Goal: Find specific page/section: Find specific page/section

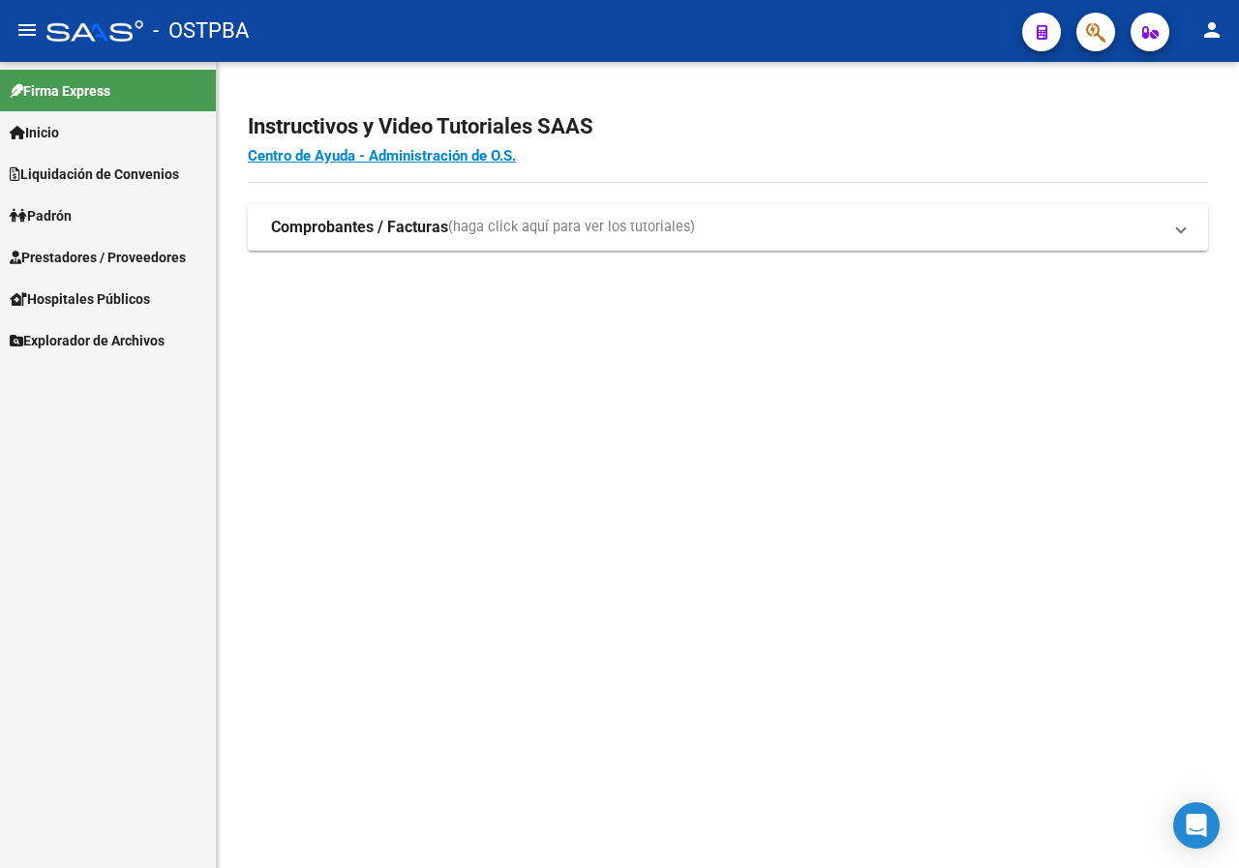
click at [1079, 37] on button "button" at bounding box center [1095, 32] width 39 height 39
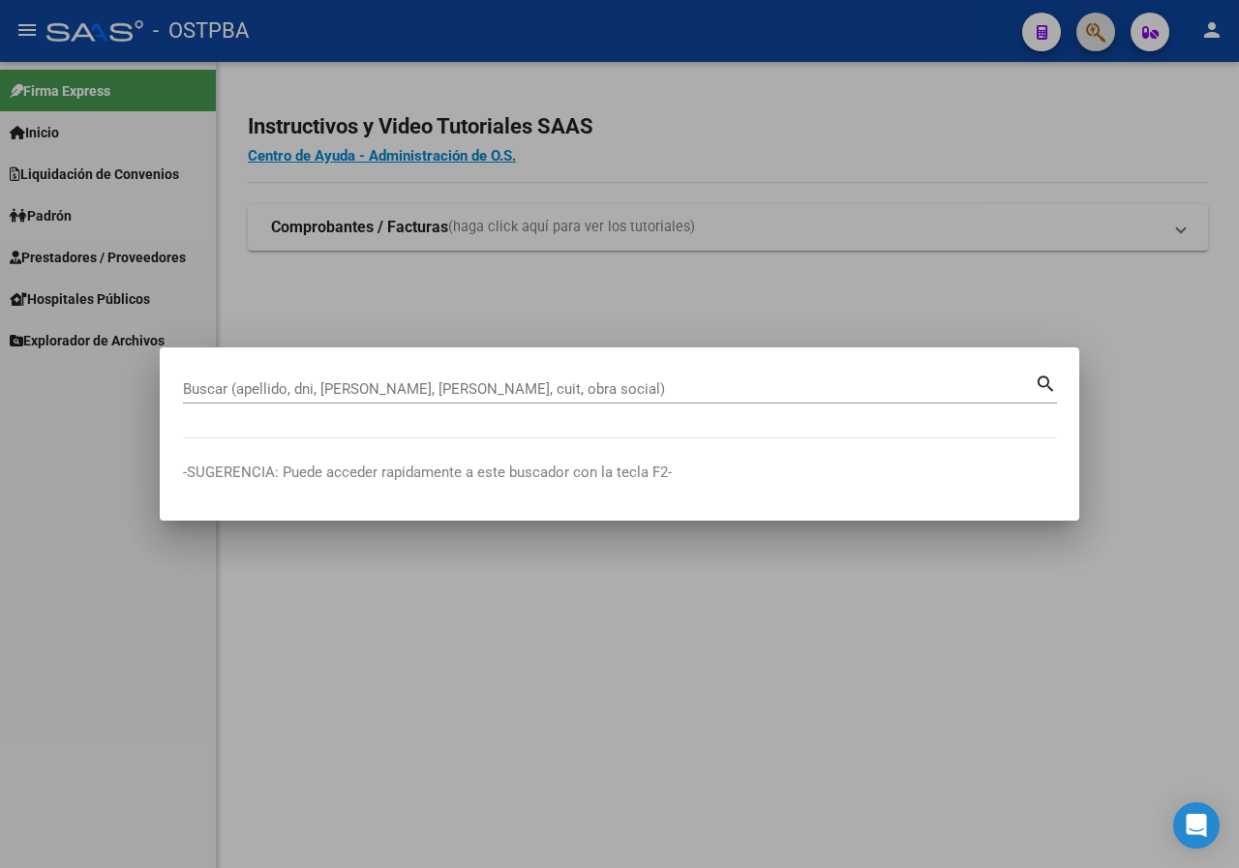
paste input "28462598"
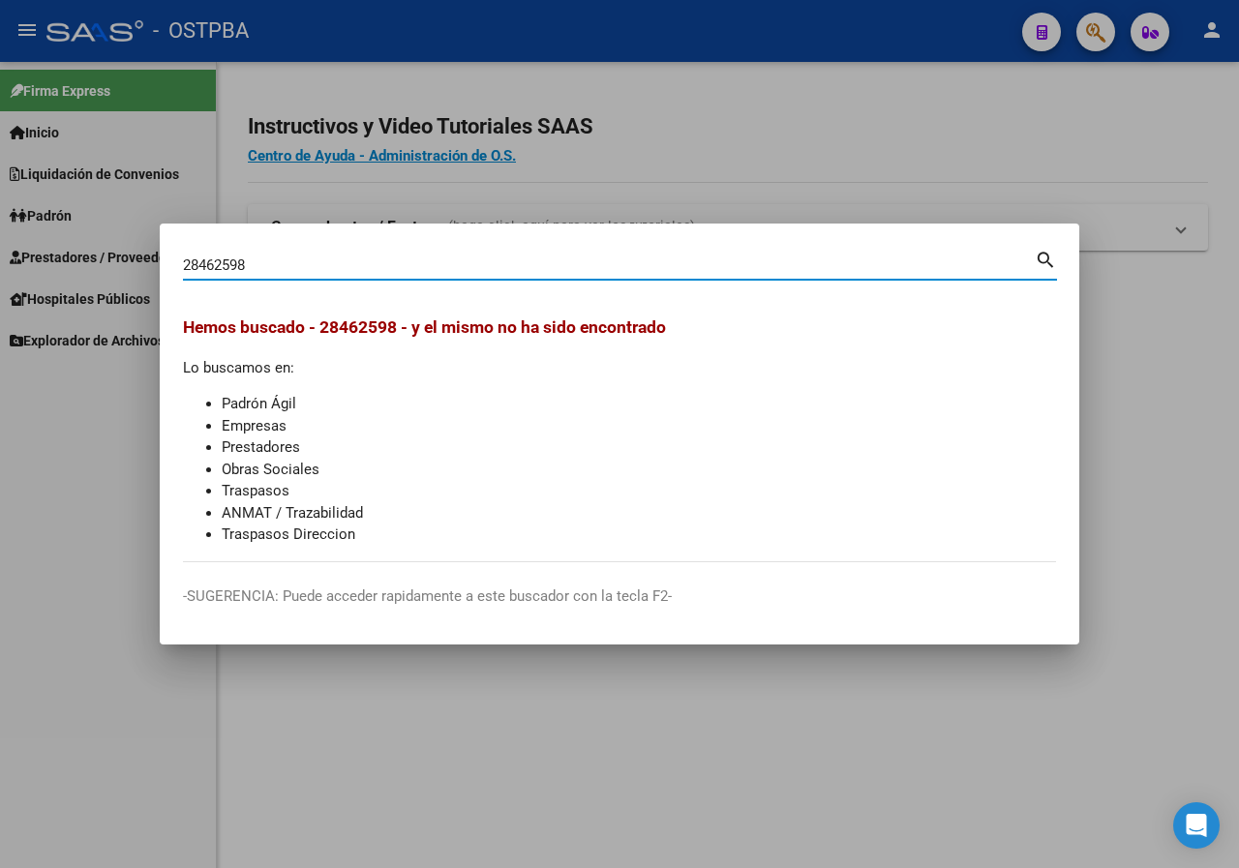
click at [327, 271] on input "28462598" at bounding box center [609, 264] width 852 height 17
paste input "4294911"
type input "42949118"
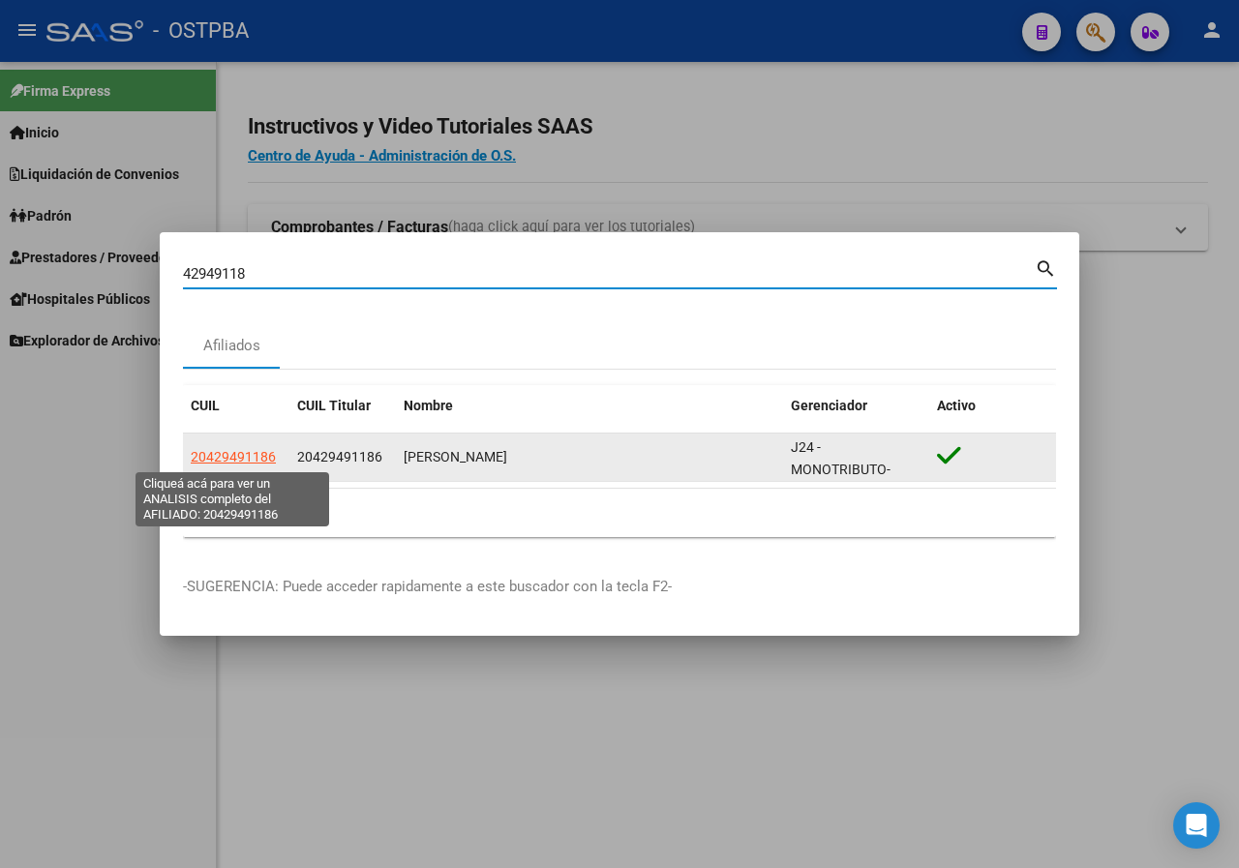
click at [235, 461] on span "20429491186" at bounding box center [233, 456] width 85 height 15
type textarea "20429491186"
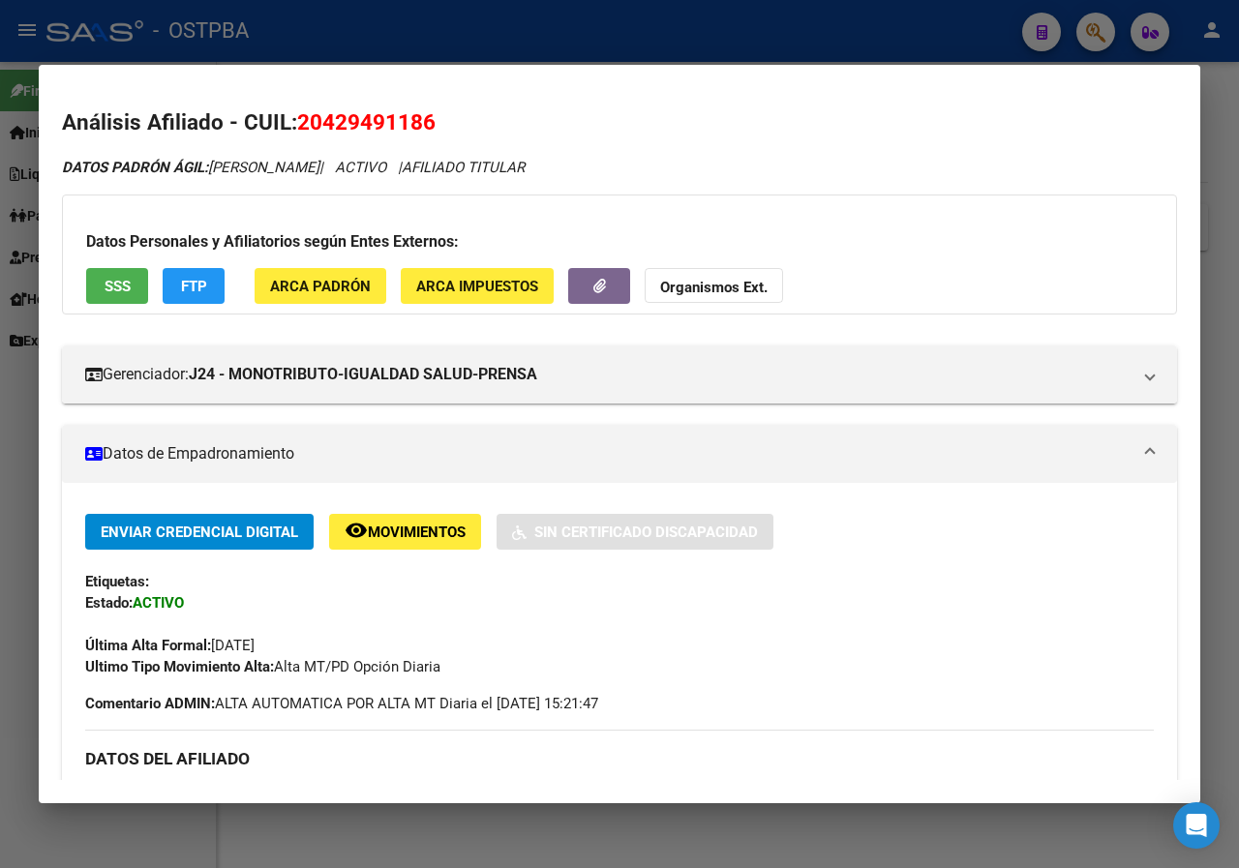
scroll to position [581, 0]
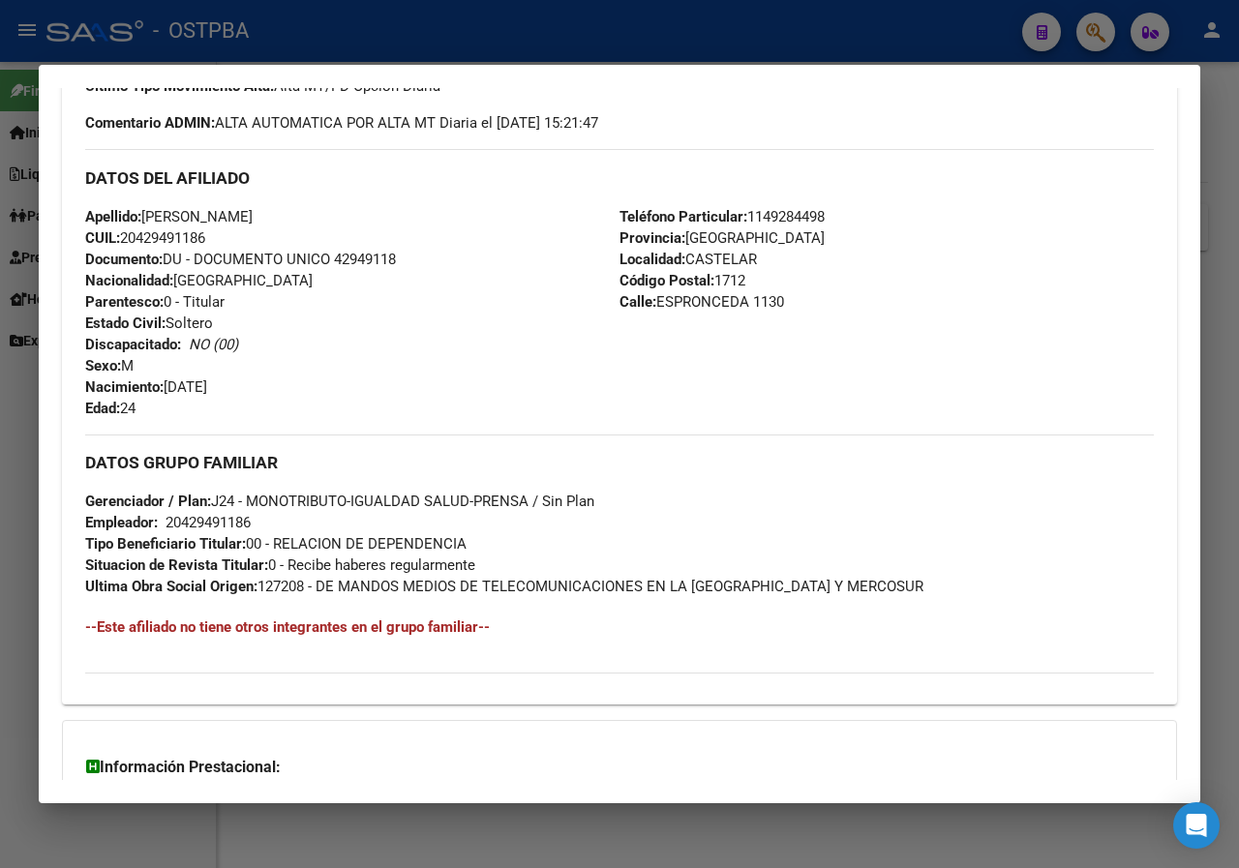
click at [0, 551] on div at bounding box center [619, 434] width 1239 height 868
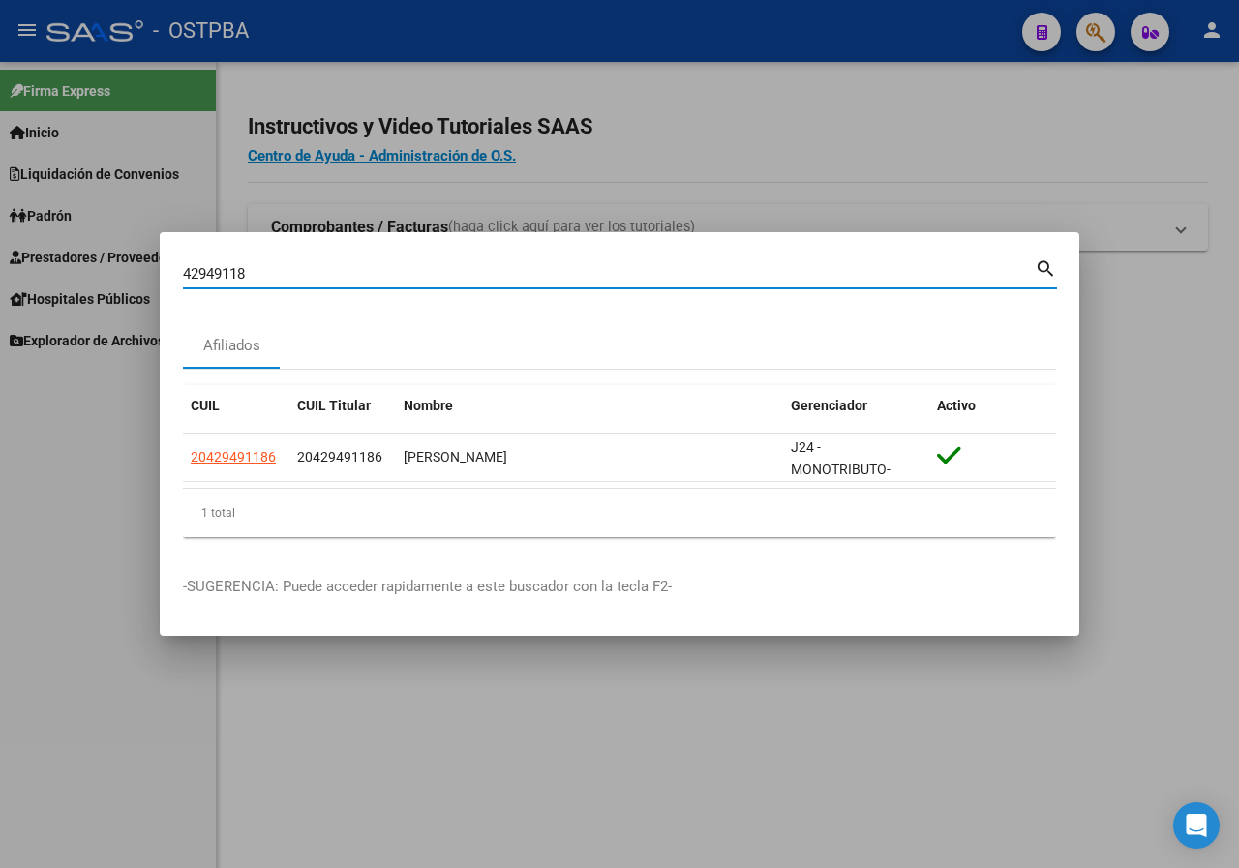
click at [301, 270] on input "42949118" at bounding box center [609, 273] width 852 height 17
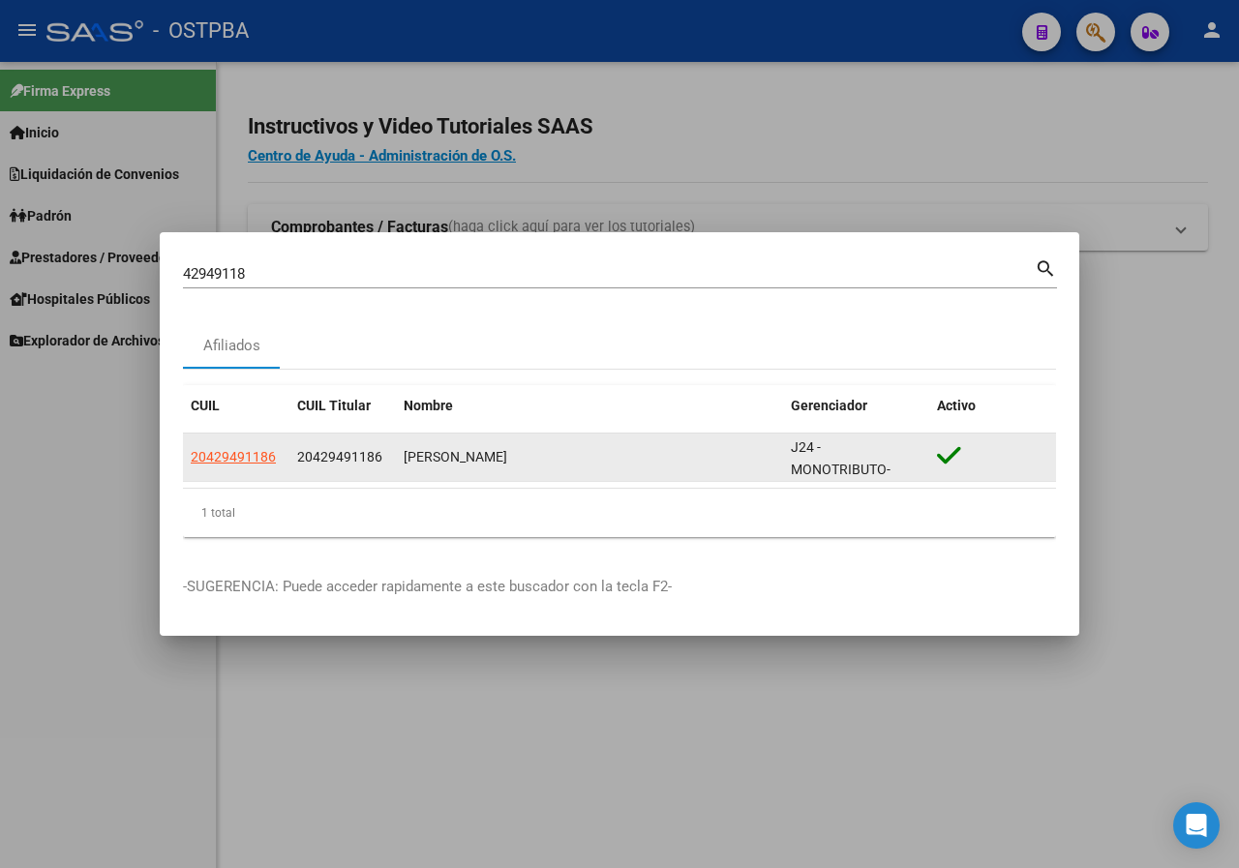
drag, startPoint x: 397, startPoint y: 453, endPoint x: 661, endPoint y: 451, distance: 264.2
click at [661, 451] on datatable-body-cell "[PERSON_NAME]" at bounding box center [589, 457] width 387 height 47
copy div "[PERSON_NAME]"
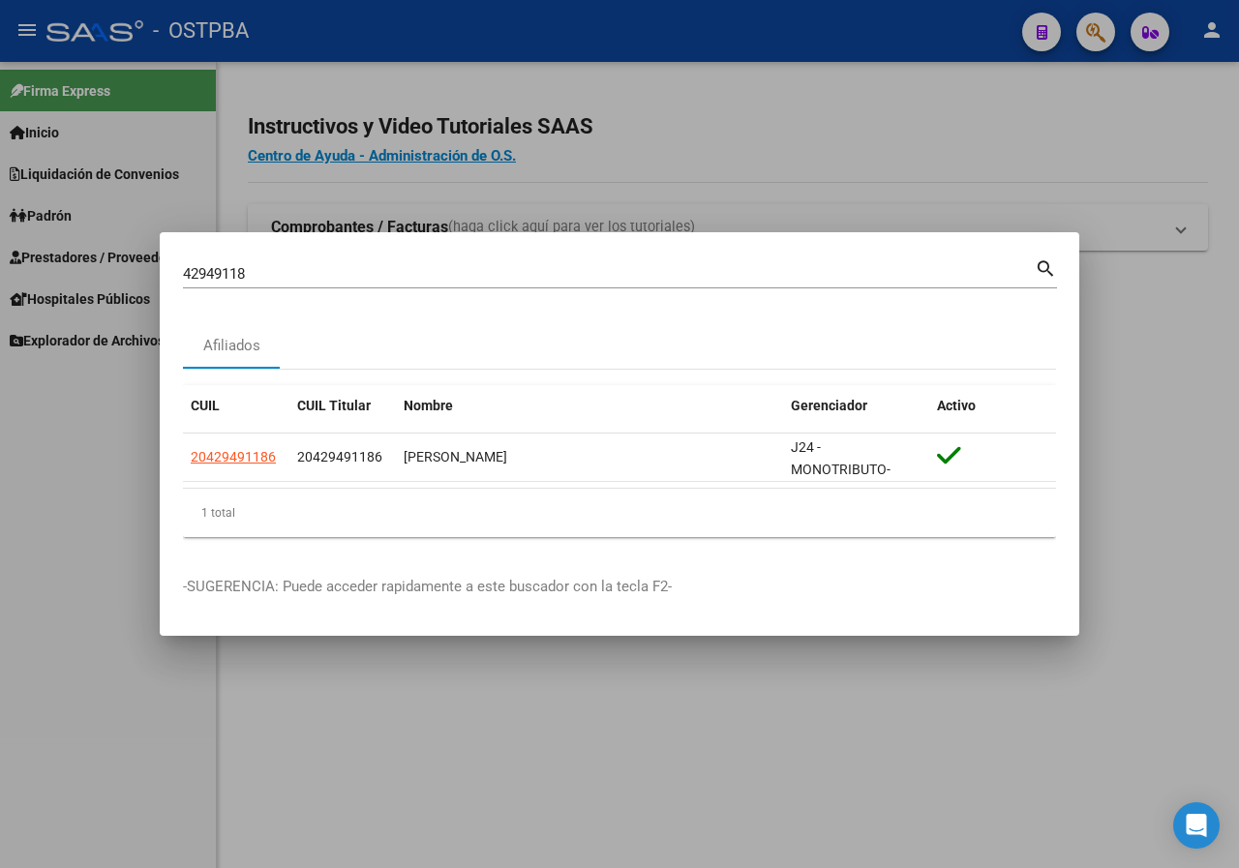
click at [272, 268] on input "42949118" at bounding box center [609, 273] width 852 height 17
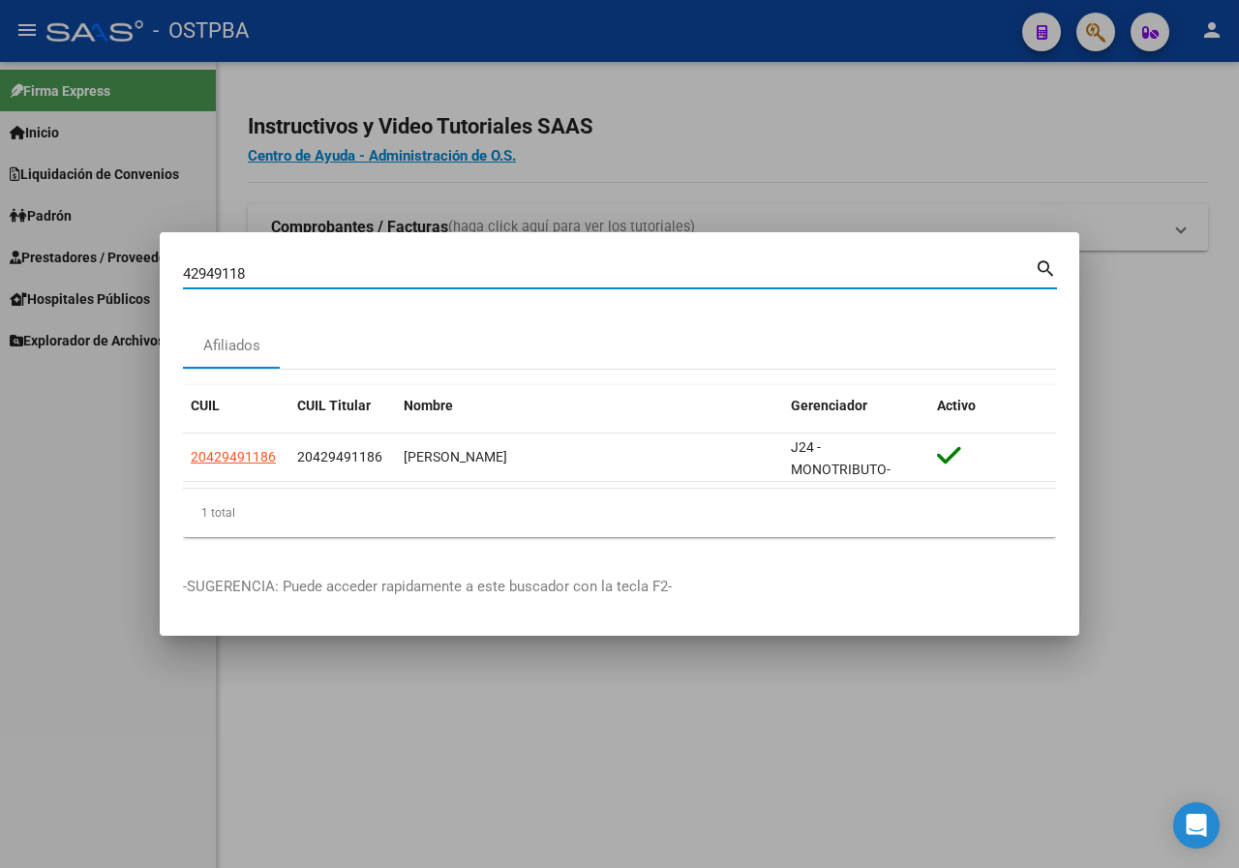
click at [272, 268] on input "42949118" at bounding box center [609, 273] width 852 height 17
paste input "32536321"
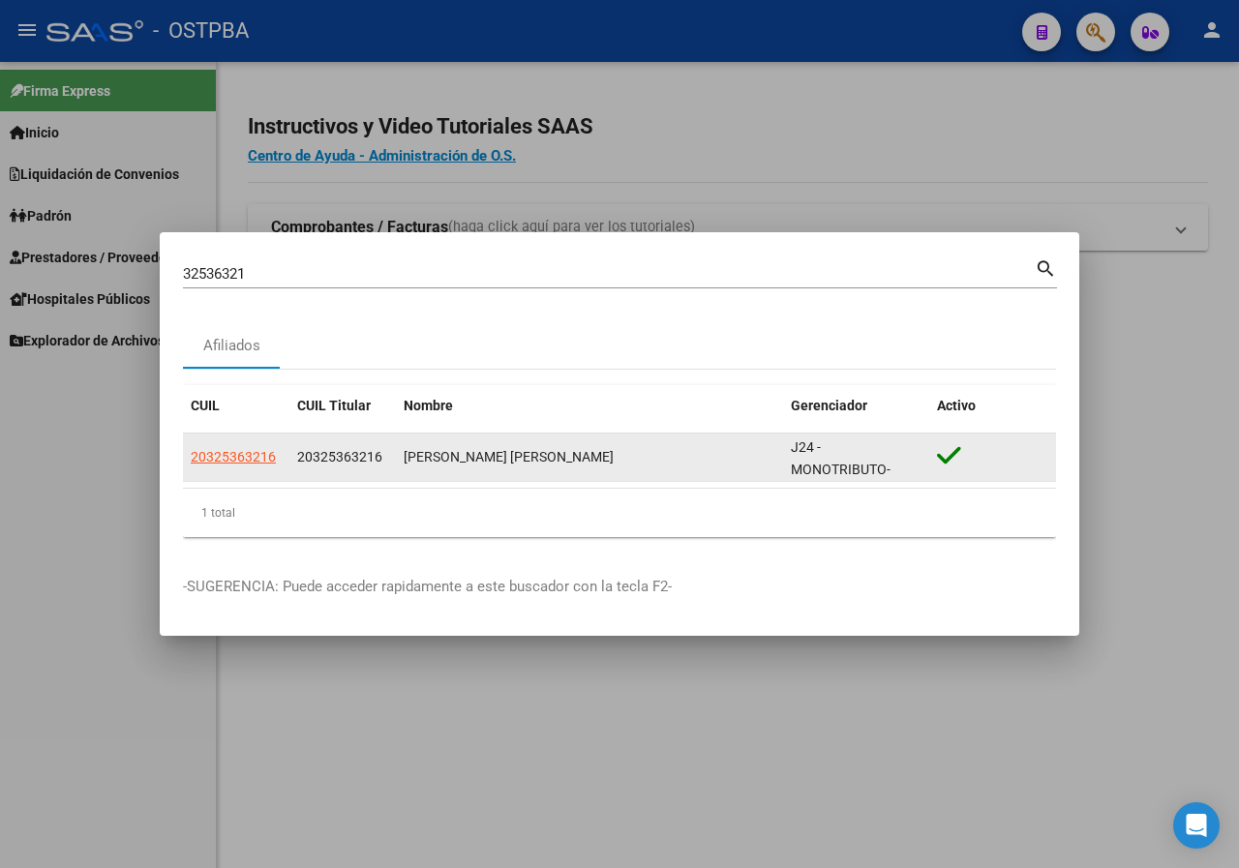
drag, startPoint x: 397, startPoint y: 452, endPoint x: 543, endPoint y: 452, distance: 146.2
click at [543, 452] on datatable-body-cell "[PERSON_NAME] [PERSON_NAME]" at bounding box center [589, 457] width 387 height 47
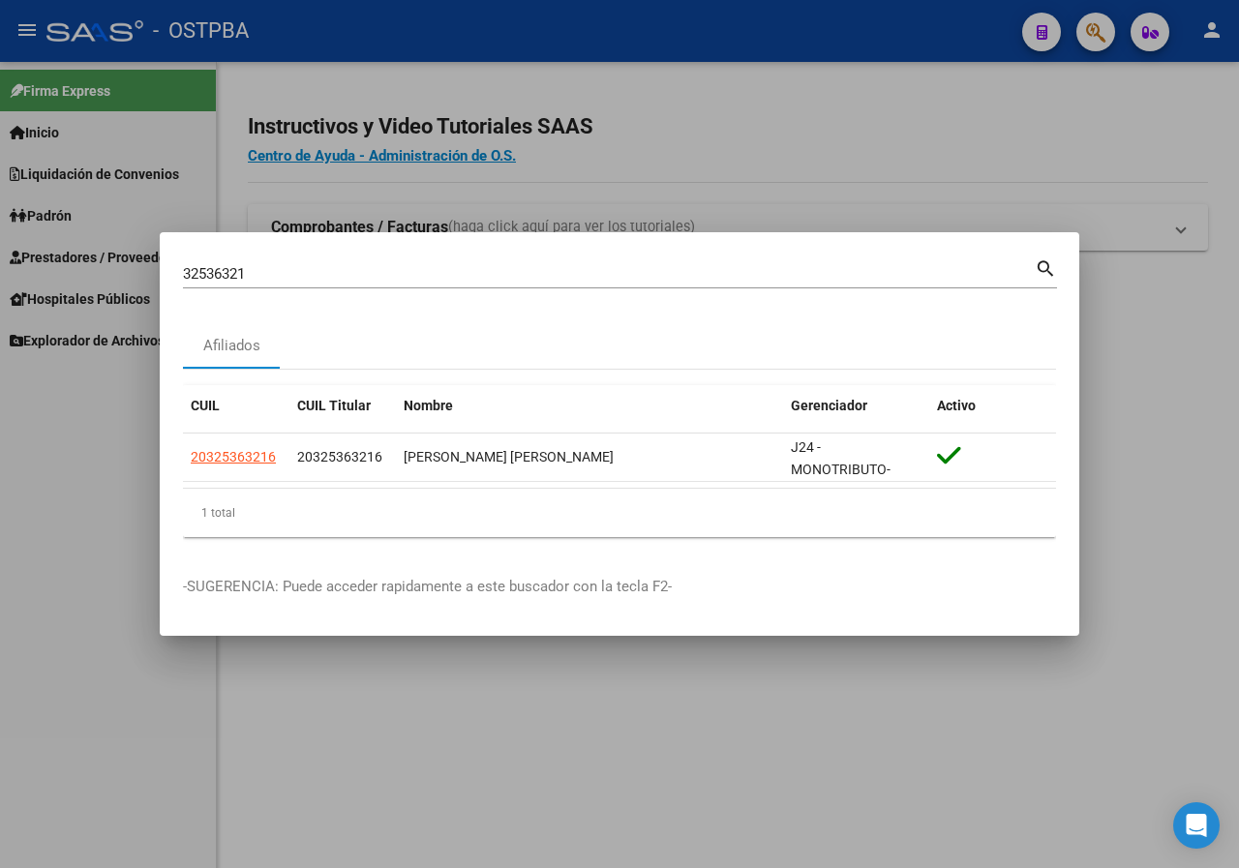
copy div "[PERSON_NAME] [PERSON_NAME]"
click at [274, 280] on input "32536321" at bounding box center [609, 273] width 852 height 17
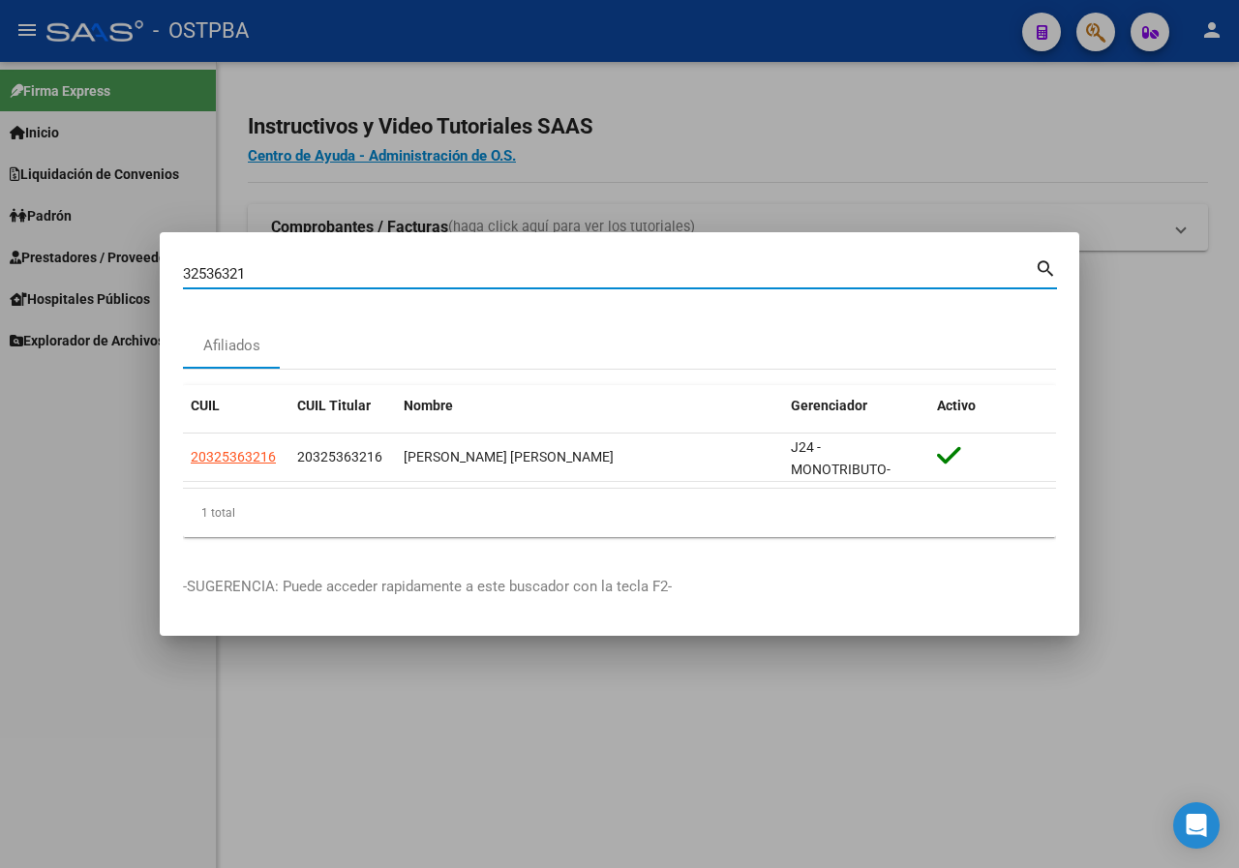
click at [274, 279] on input "32536321" at bounding box center [609, 273] width 852 height 17
paste input "34813548"
drag, startPoint x: 358, startPoint y: 282, endPoint x: 0, endPoint y: 287, distance: 358.2
click at [0, 287] on div "3253632134813548 Buscar (apellido, dni, cuil, nro traspaso, cuit, obra social) …" at bounding box center [619, 434] width 1239 height 868
paste input
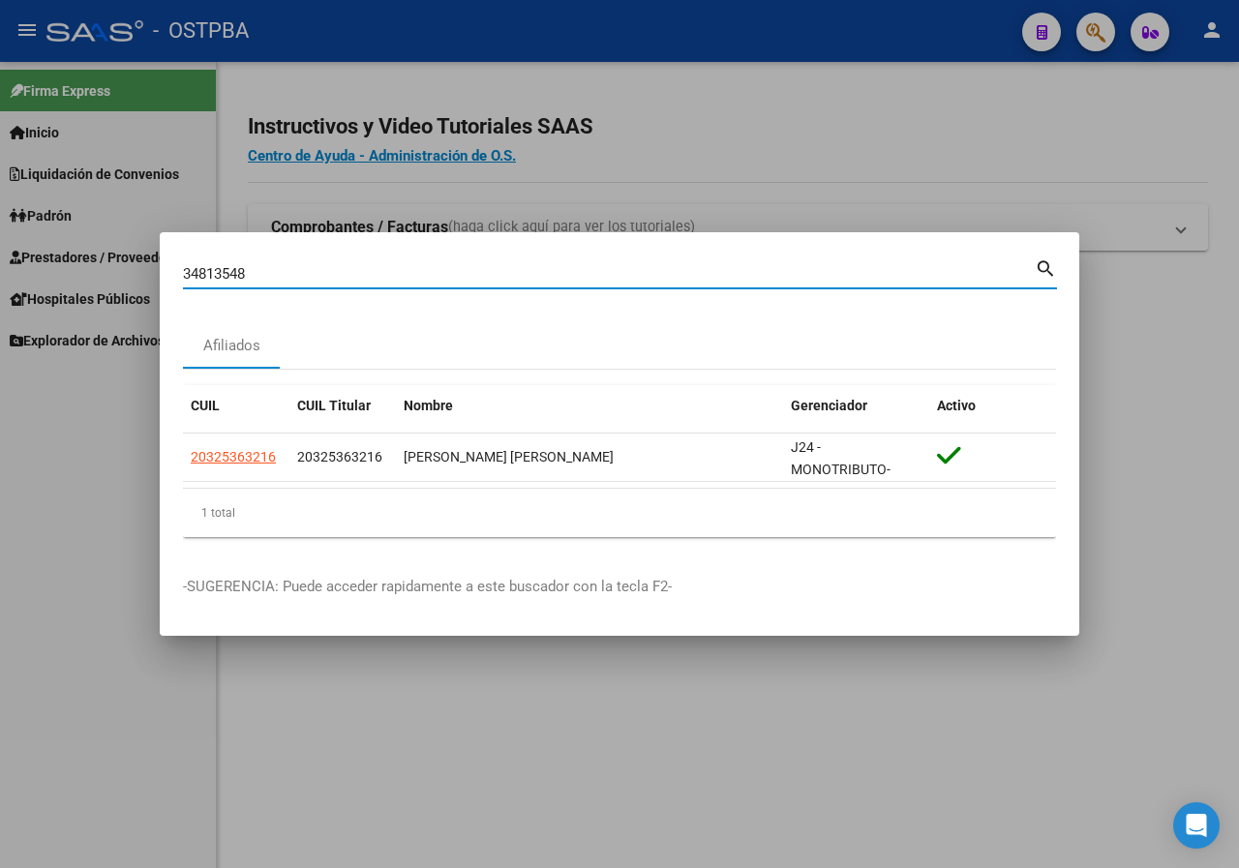
type input "34813548"
